Goal: Information Seeking & Learning: Learn about a topic

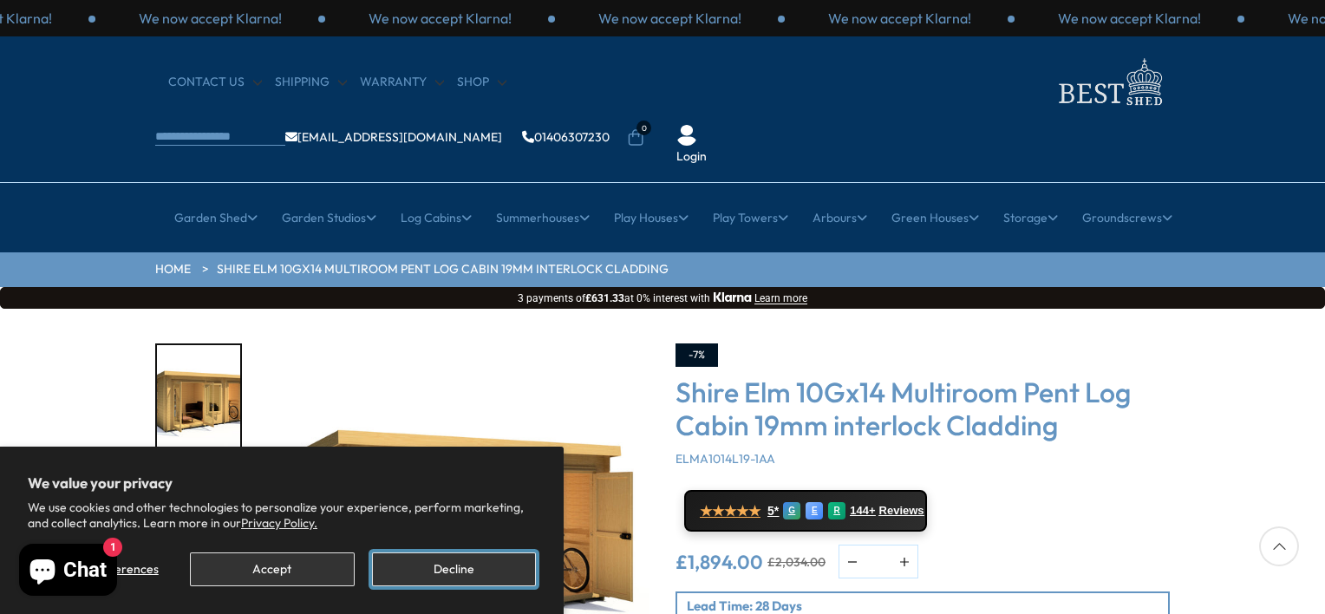
click at [441, 571] on button "Decline" at bounding box center [454, 569] width 164 height 34
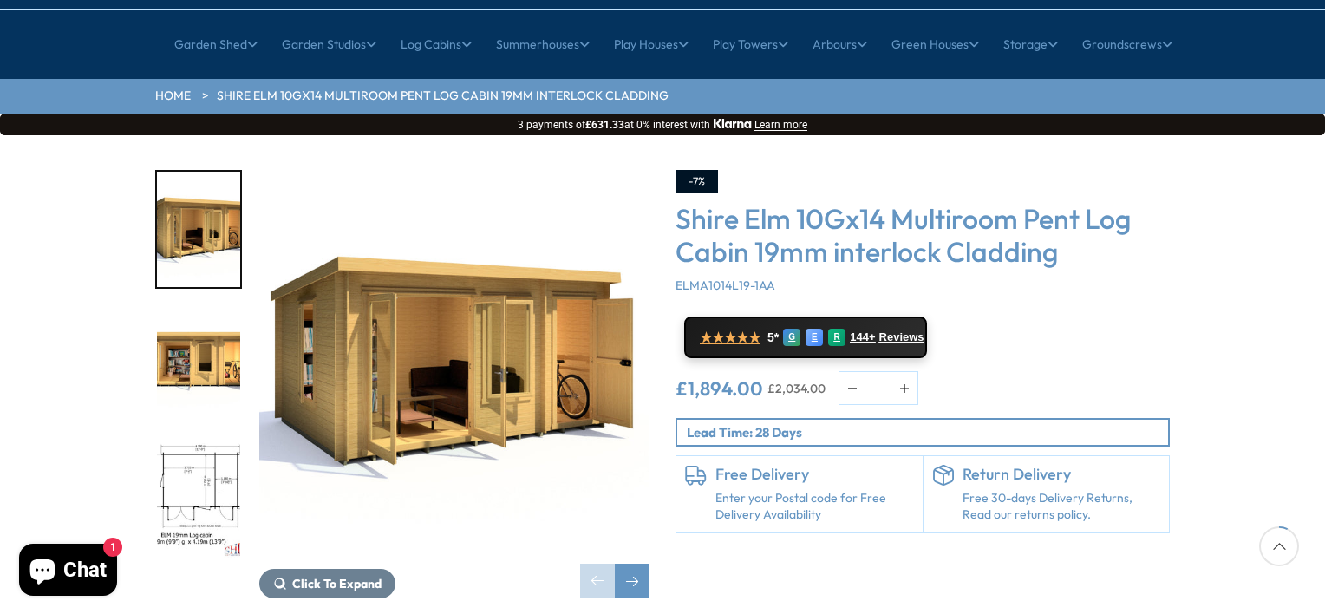
scroll to position [208, 0]
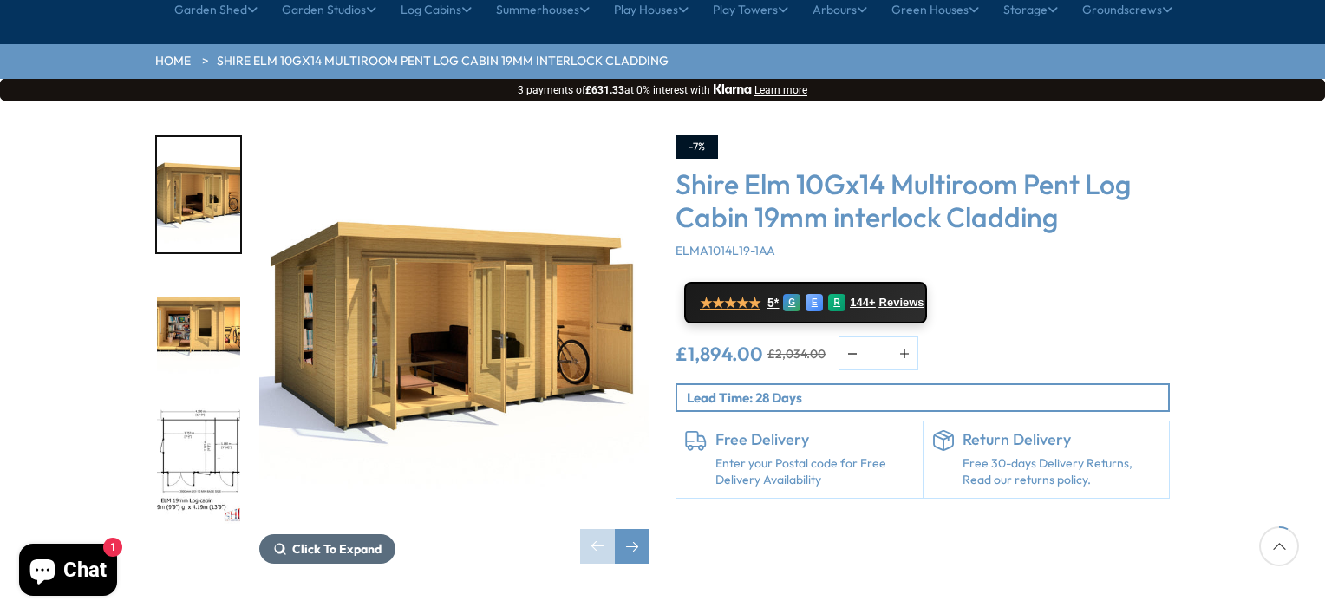
click at [299, 541] on span "Click To Expand" at bounding box center [336, 549] width 89 height 16
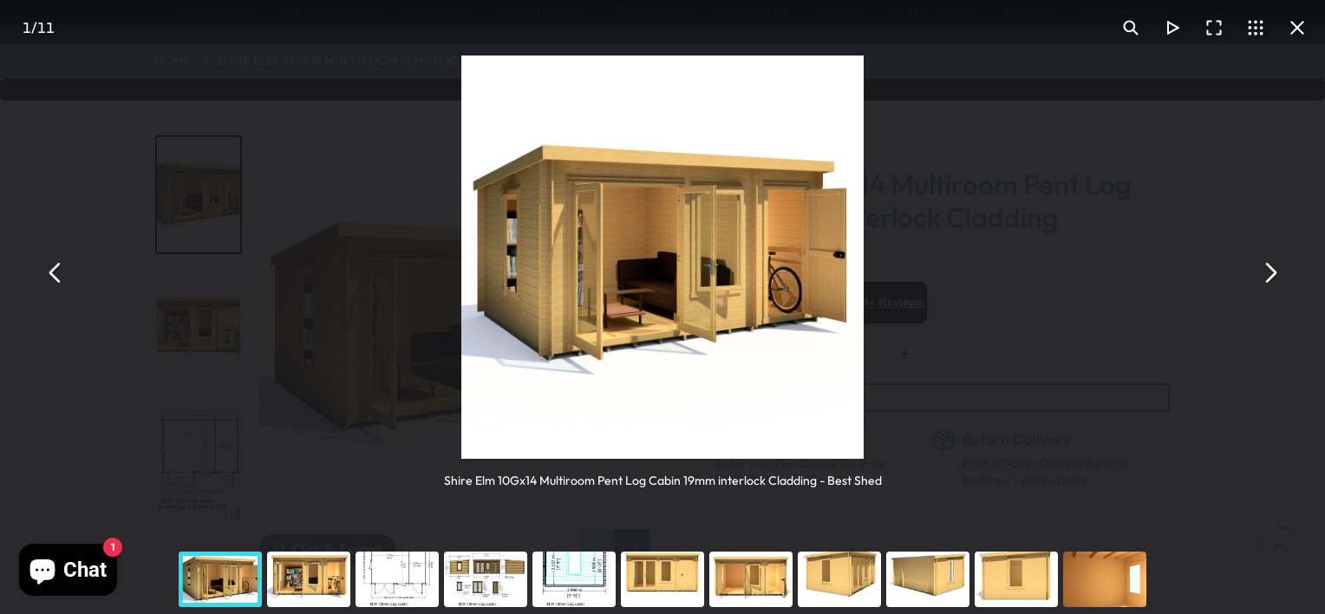
click at [309, 583] on div "You can close this modal content with the ESC key" at bounding box center [308, 579] width 88 height 69
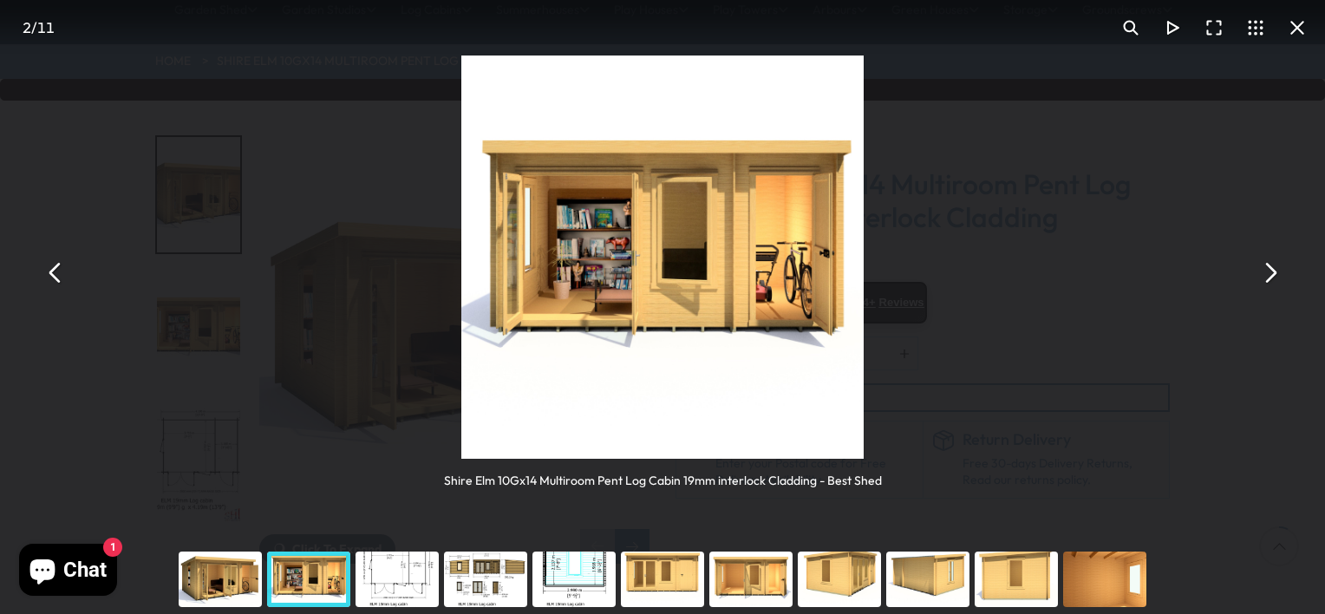
click at [377, 585] on div "You can close this modal content with the ESC key" at bounding box center [397, 579] width 88 height 69
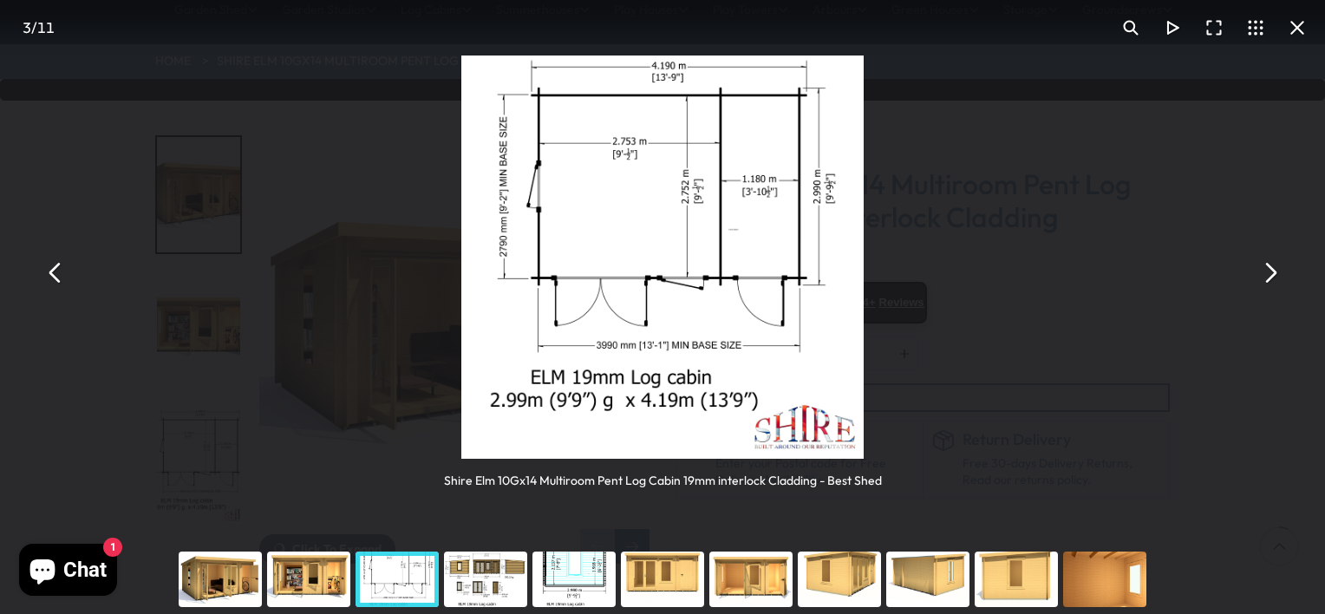
click at [468, 591] on div "You can close this modal content with the ESC key" at bounding box center [485, 579] width 88 height 69
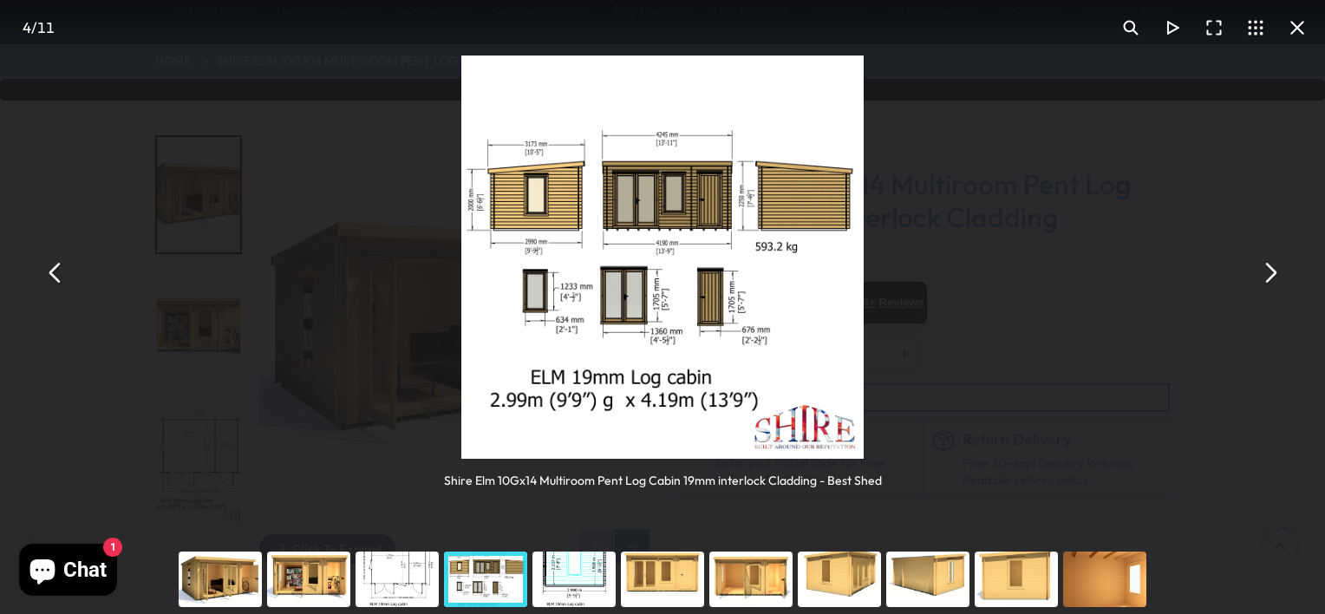
click at [563, 586] on div "You can close this modal content with the ESC key" at bounding box center [574, 579] width 88 height 69
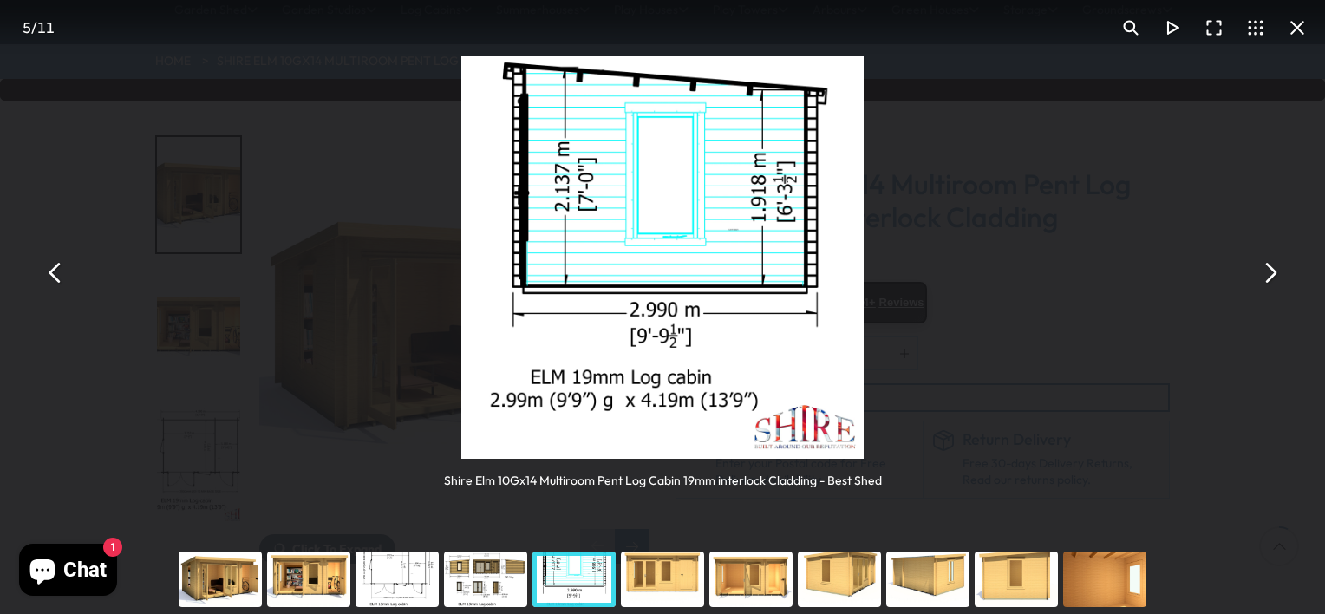
click at [662, 589] on div "You can close this modal content with the ESC key" at bounding box center [662, 579] width 88 height 69
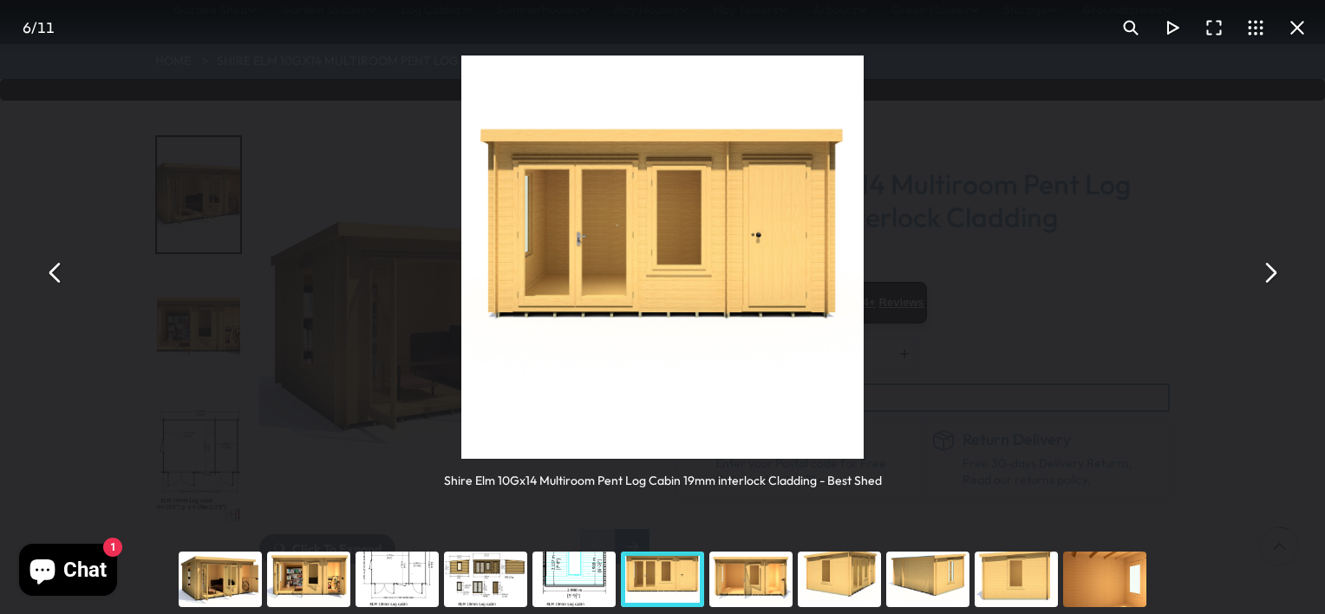
click at [730, 585] on div "You can close this modal content with the ESC key" at bounding box center [751, 579] width 88 height 69
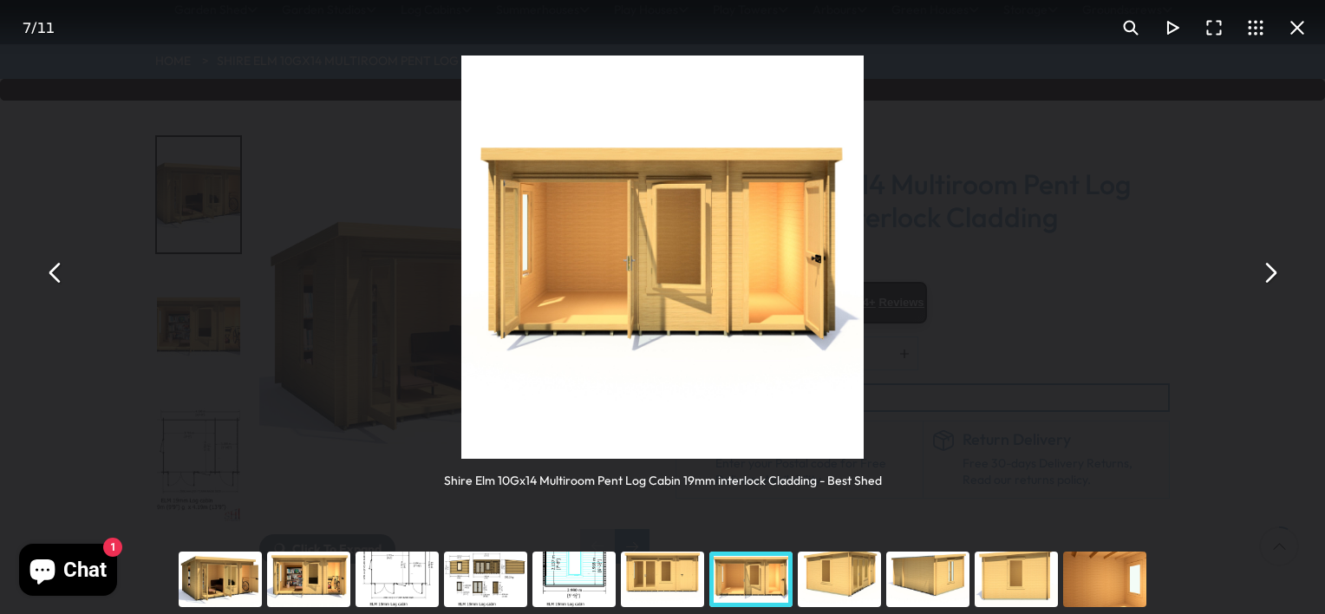
click at [830, 584] on div "You can close this modal content with the ESC key" at bounding box center [839, 579] width 88 height 69
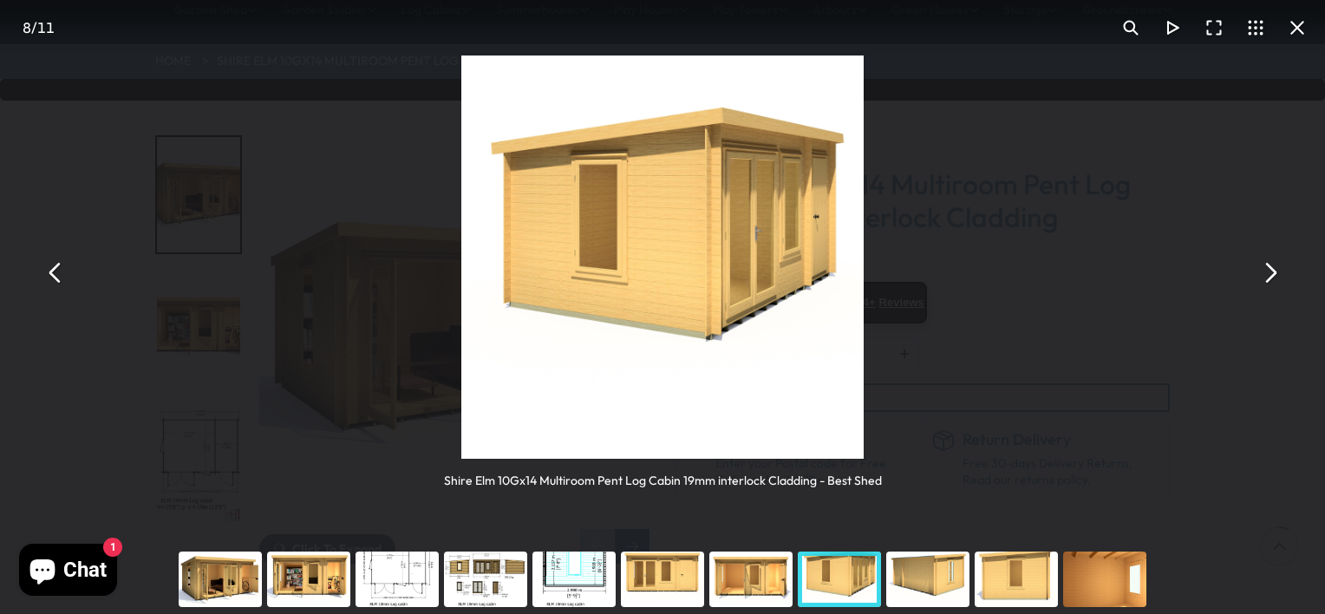
click at [941, 573] on div "You can close this modal content with the ESC key" at bounding box center [928, 579] width 88 height 69
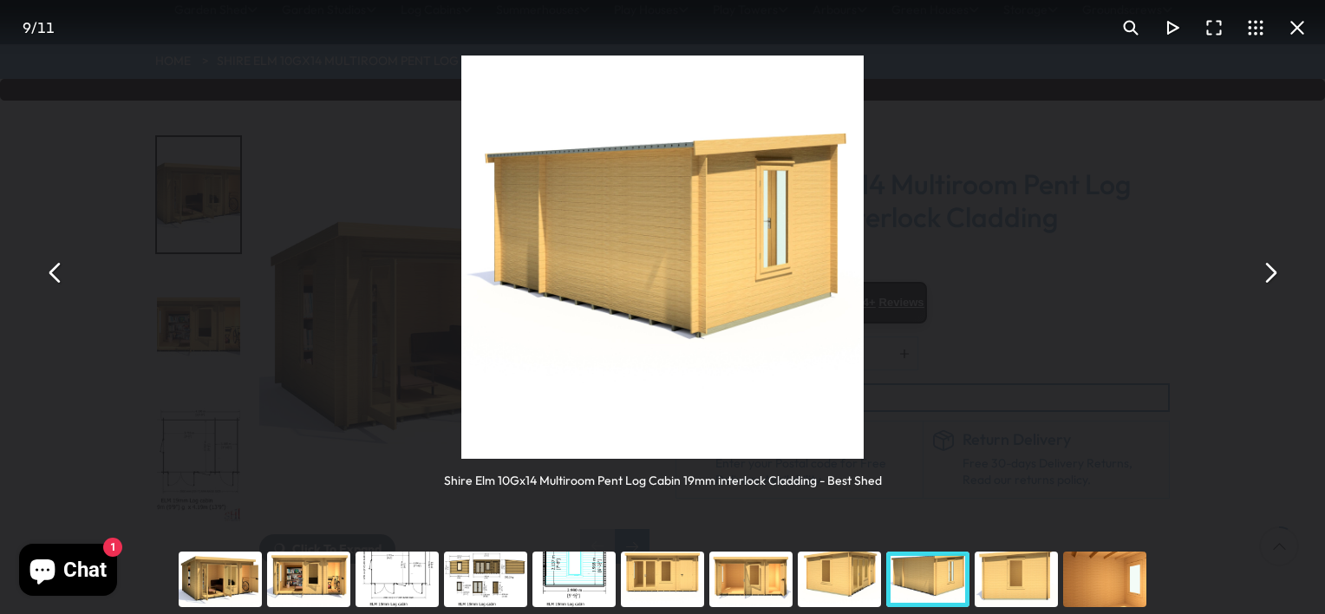
click at [1010, 580] on div "You can close this modal content with the ESC key" at bounding box center [1016, 579] width 88 height 69
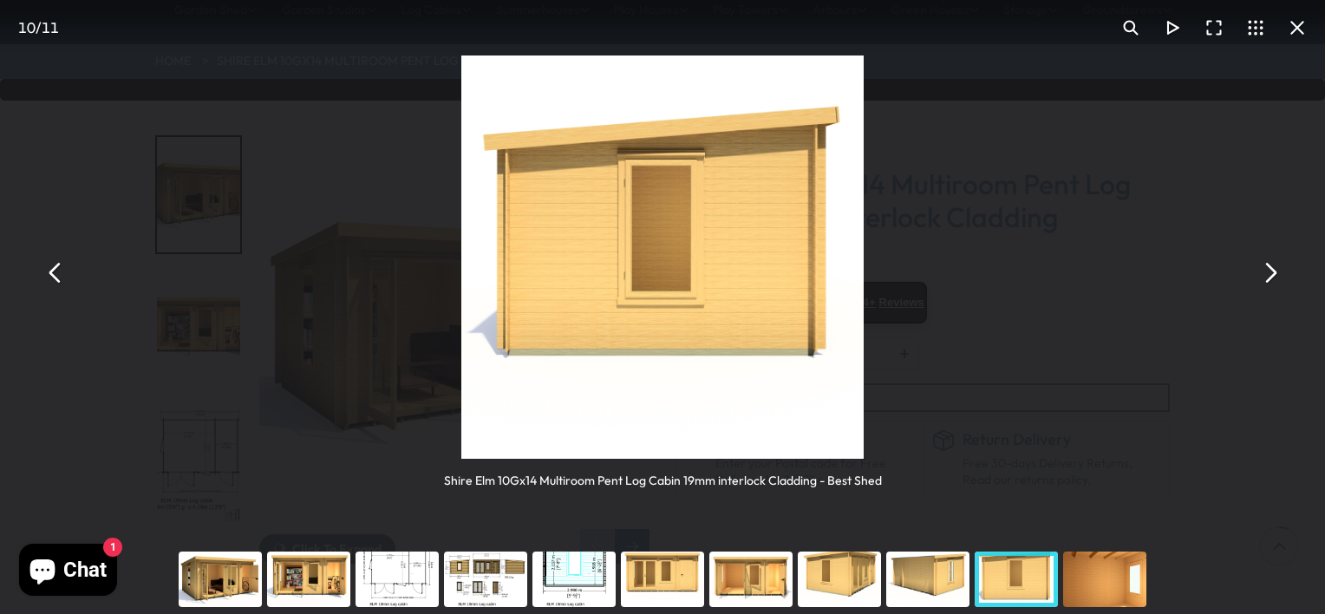
click at [1086, 580] on div "You can close this modal content with the ESC key" at bounding box center [1105, 579] width 88 height 69
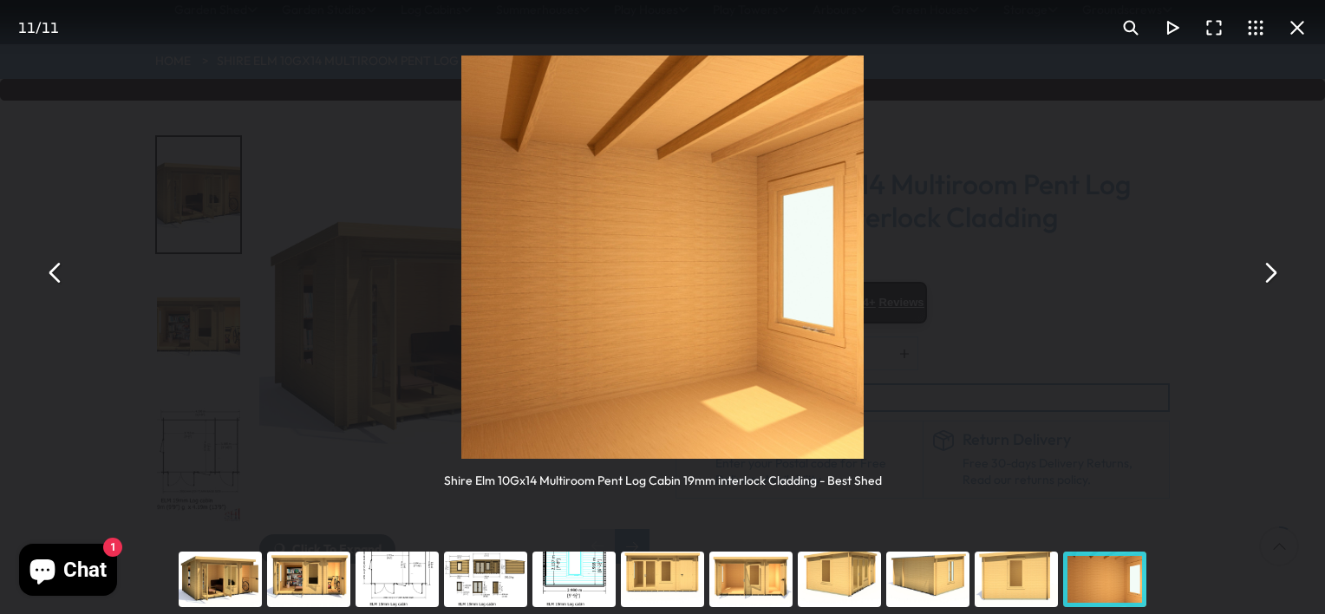
click at [1266, 275] on button "You can close this modal content with the ESC key" at bounding box center [1270, 272] width 42 height 42
